Goal: Navigation & Orientation: Find specific page/section

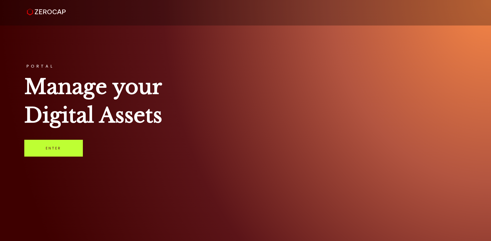
click at [31, 148] on link "Enter" at bounding box center [53, 148] width 59 height 17
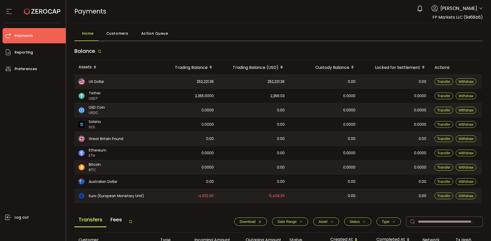
scroll to position [85, 0]
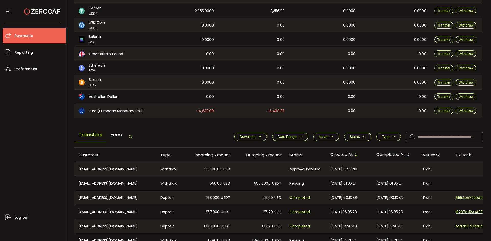
drag, startPoint x: 134, startPoint y: 137, endPoint x: 137, endPoint y: 136, distance: 3.7
click at [133, 137] on icon at bounding box center [131, 137] width 4 height 4
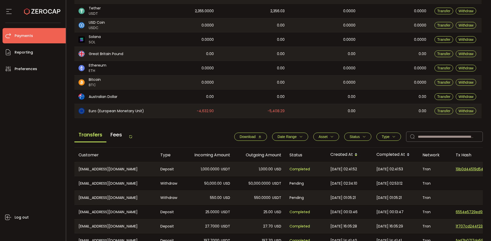
click at [132, 138] on icon at bounding box center [131, 137] width 4 height 4
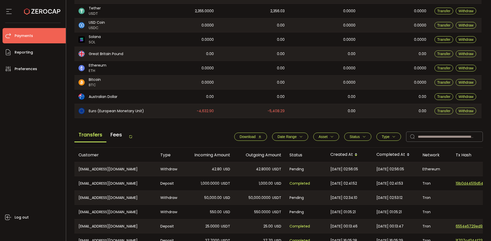
drag, startPoint x: 130, startPoint y: 135, endPoint x: 138, endPoint y: 134, distance: 8.3
click at [130, 135] on icon at bounding box center [131, 137] width 4 height 4
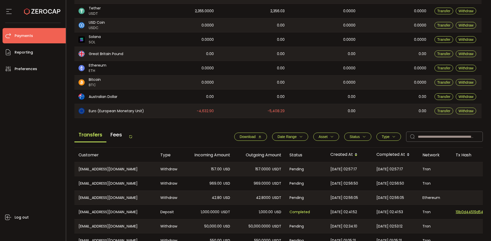
click at [131, 138] on icon at bounding box center [131, 137] width 4 height 4
click at [132, 137] on icon at bounding box center [131, 137] width 4 height 4
click at [133, 139] on div "Transfers Fees" at bounding box center [103, 136] width 58 height 11
click at [133, 137] on icon at bounding box center [131, 137] width 4 height 4
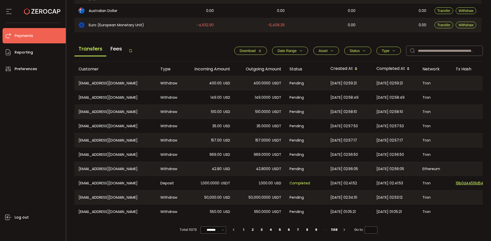
scroll to position [0, 0]
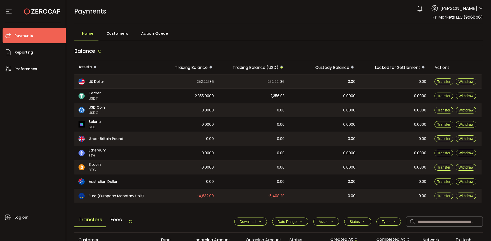
click at [101, 52] on icon at bounding box center [100, 51] width 4 height 4
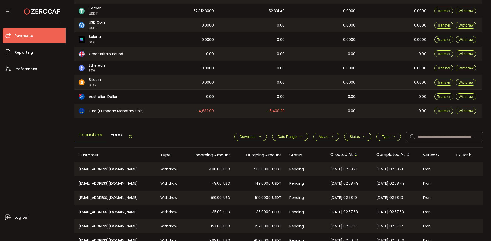
click at [133, 138] on icon at bounding box center [131, 137] width 4 height 4
click at [133, 137] on icon at bounding box center [131, 137] width 4 height 4
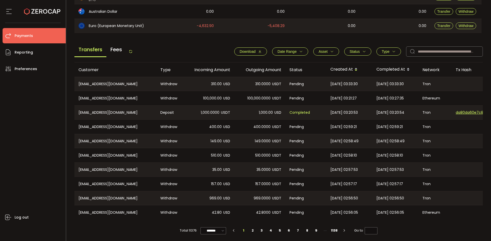
click at [130, 54] on div "Transfers Fees" at bounding box center [103, 51] width 58 height 11
click at [133, 51] on icon at bounding box center [131, 52] width 4 height 4
